Goal: Find specific page/section: Find specific page/section

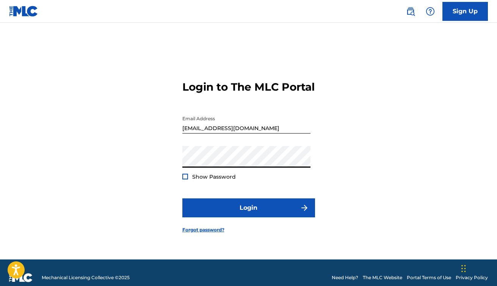
click at [268, 227] on form "Login to The MLC Portal Email Address [EMAIL_ADDRESS][DOMAIN_NAME] Password Sho…" at bounding box center [248, 150] width 133 height 217
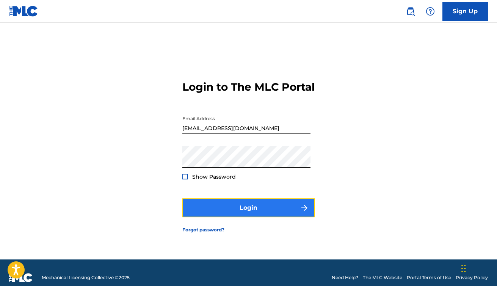
click at [252, 217] on button "Login" at bounding box center [248, 207] width 133 height 19
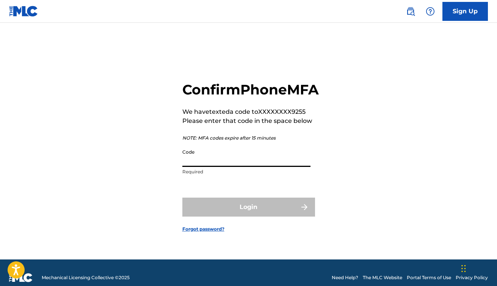
click at [201, 167] on input "Code" at bounding box center [246, 156] width 128 height 22
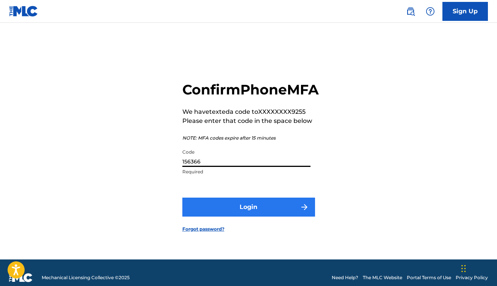
type input "156366"
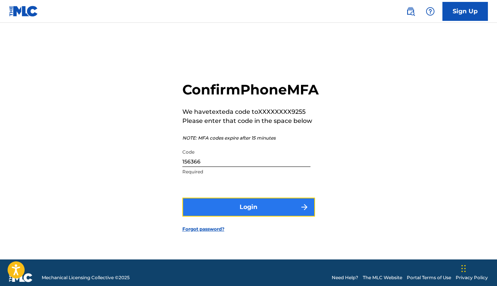
click at [236, 213] on button "Login" at bounding box center [248, 206] width 133 height 19
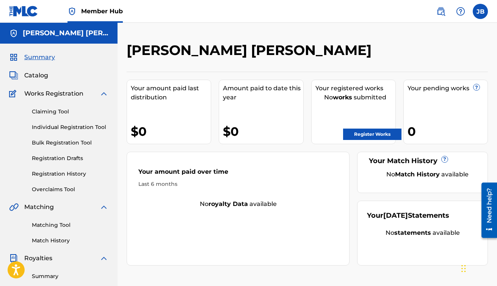
click at [105, 94] on img at bounding box center [103, 93] width 9 height 9
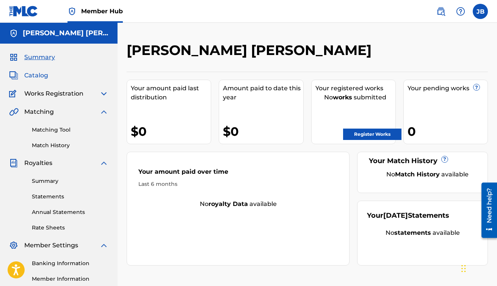
click at [33, 75] on span "Catalog" at bounding box center [36, 75] width 24 height 9
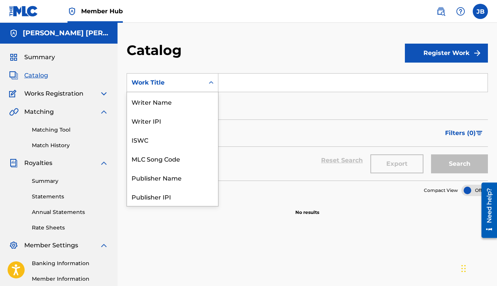
click at [208, 83] on icon "Search Form" at bounding box center [211, 83] width 8 height 8
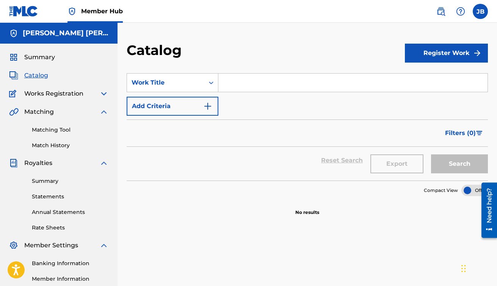
click at [208, 83] on icon "Search Form" at bounding box center [211, 83] width 8 height 8
